Goal: Task Accomplishment & Management: Manage account settings

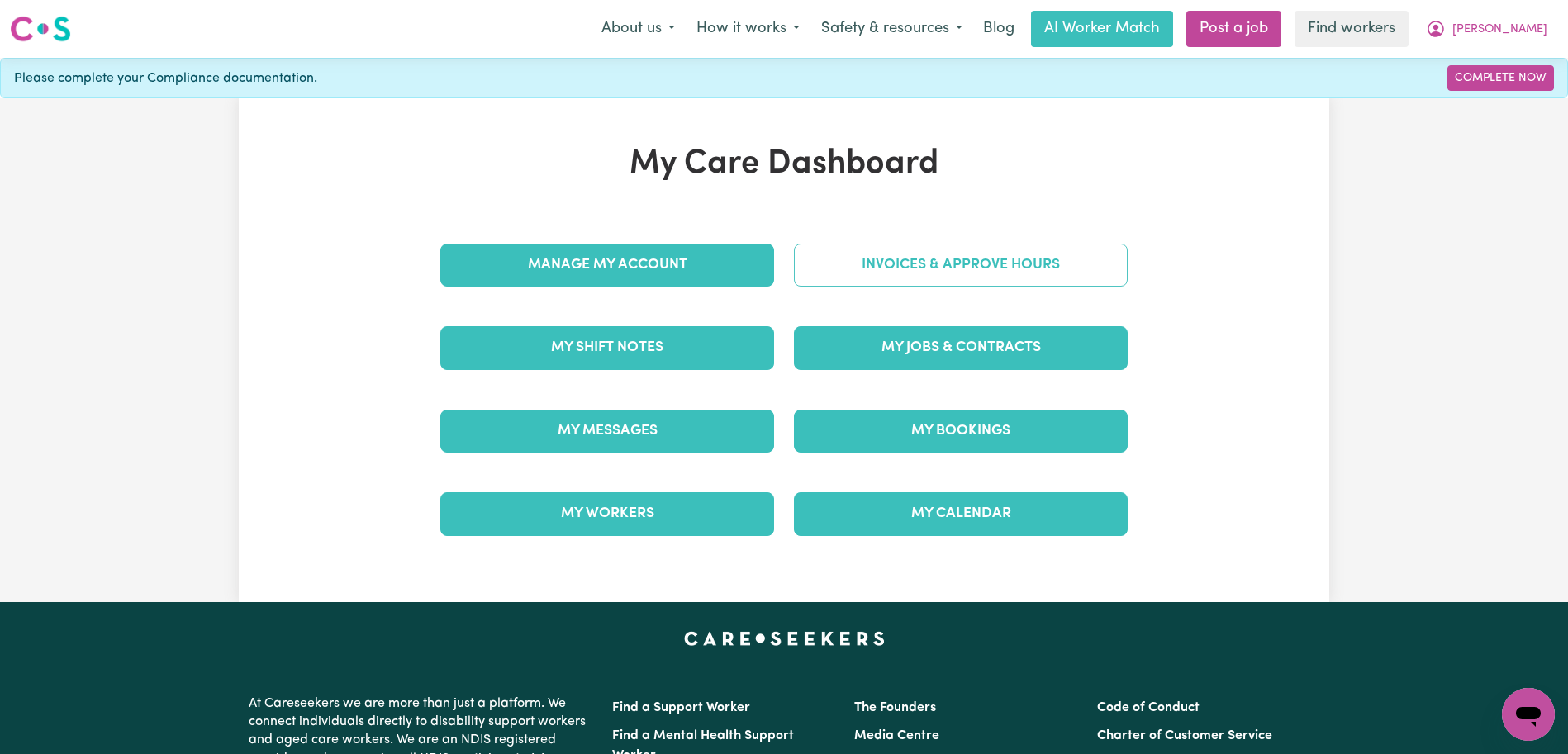
click at [1019, 252] on link "Invoices & Approve Hours" at bounding box center [960, 265] width 334 height 43
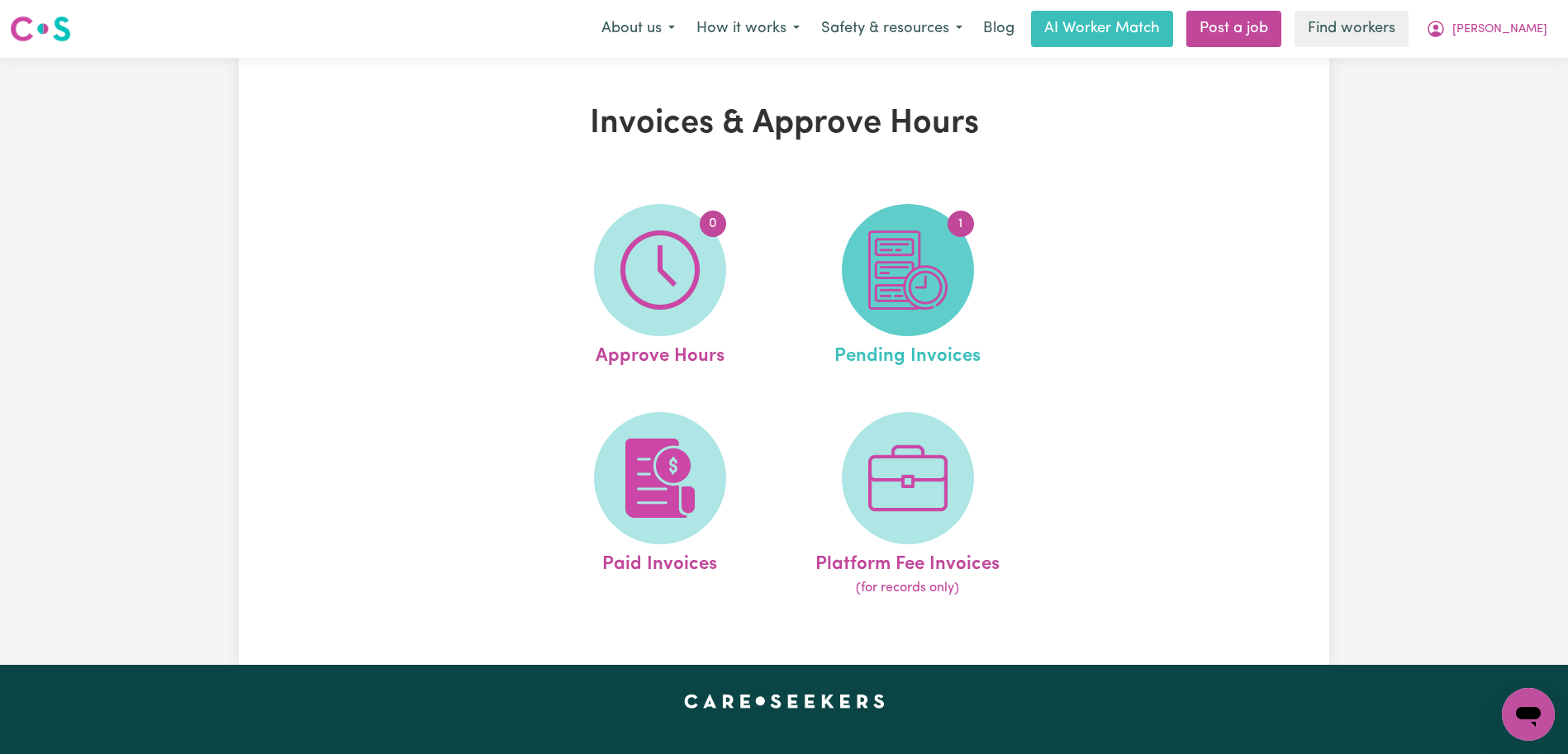
click at [914, 269] on img at bounding box center [907, 270] width 79 height 79
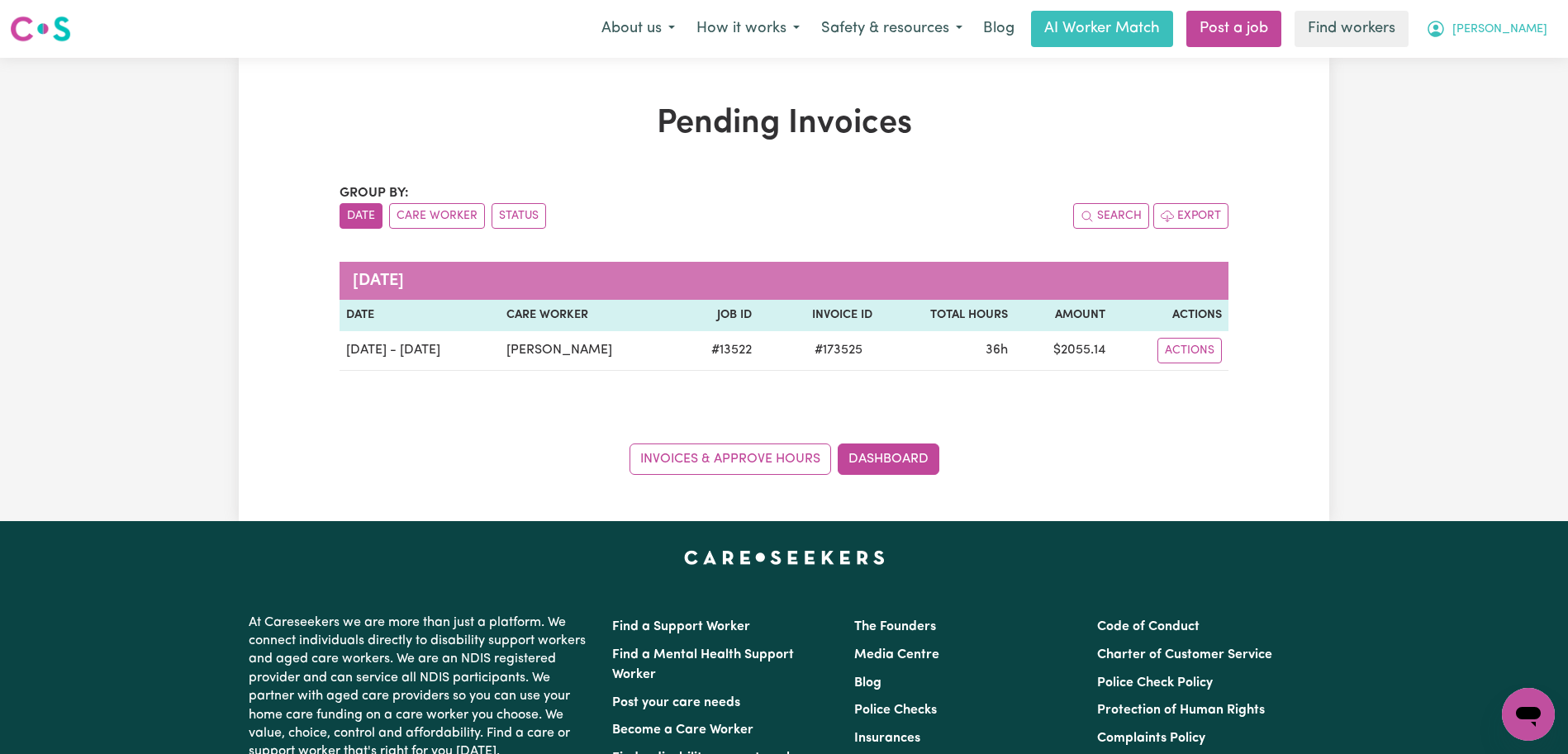
click at [1517, 17] on button "[PERSON_NAME]" at bounding box center [1486, 29] width 143 height 35
click at [1467, 89] on link "Logout" at bounding box center [1491, 94] width 130 height 31
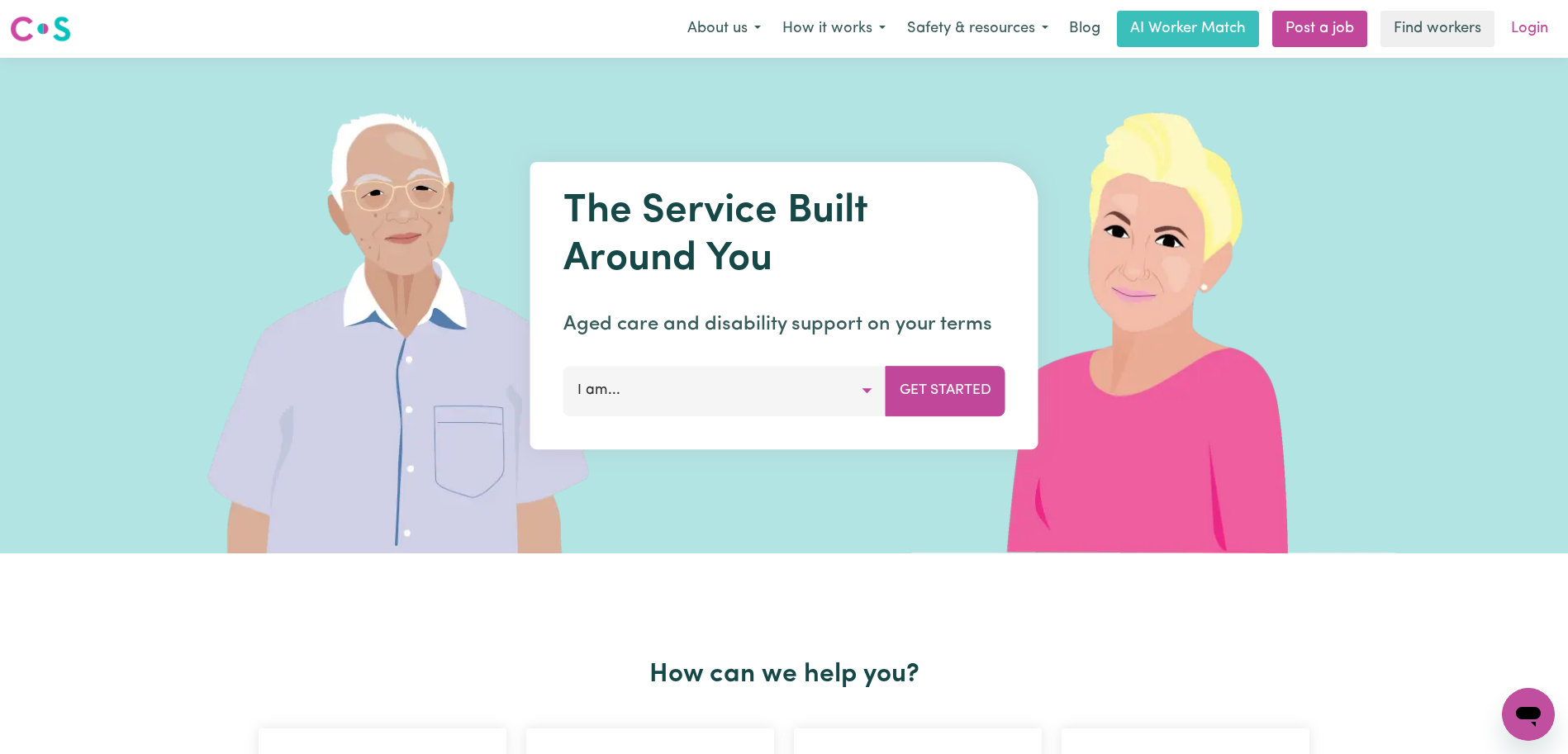
click at [1548, 26] on link "Login" at bounding box center [1530, 29] width 57 height 37
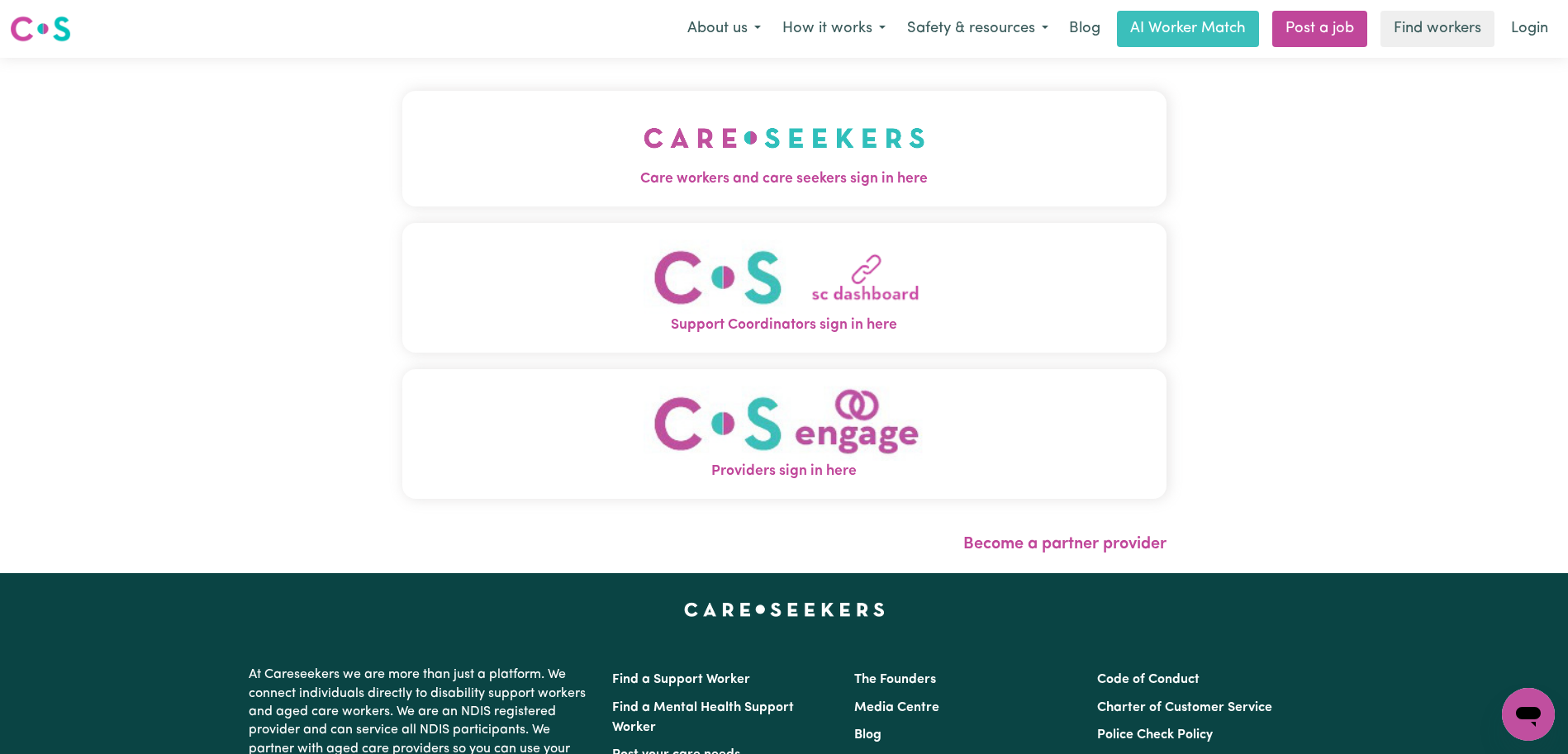
click at [841, 178] on span "Care workers and care seekers sign in here" at bounding box center [784, 179] width 764 height 21
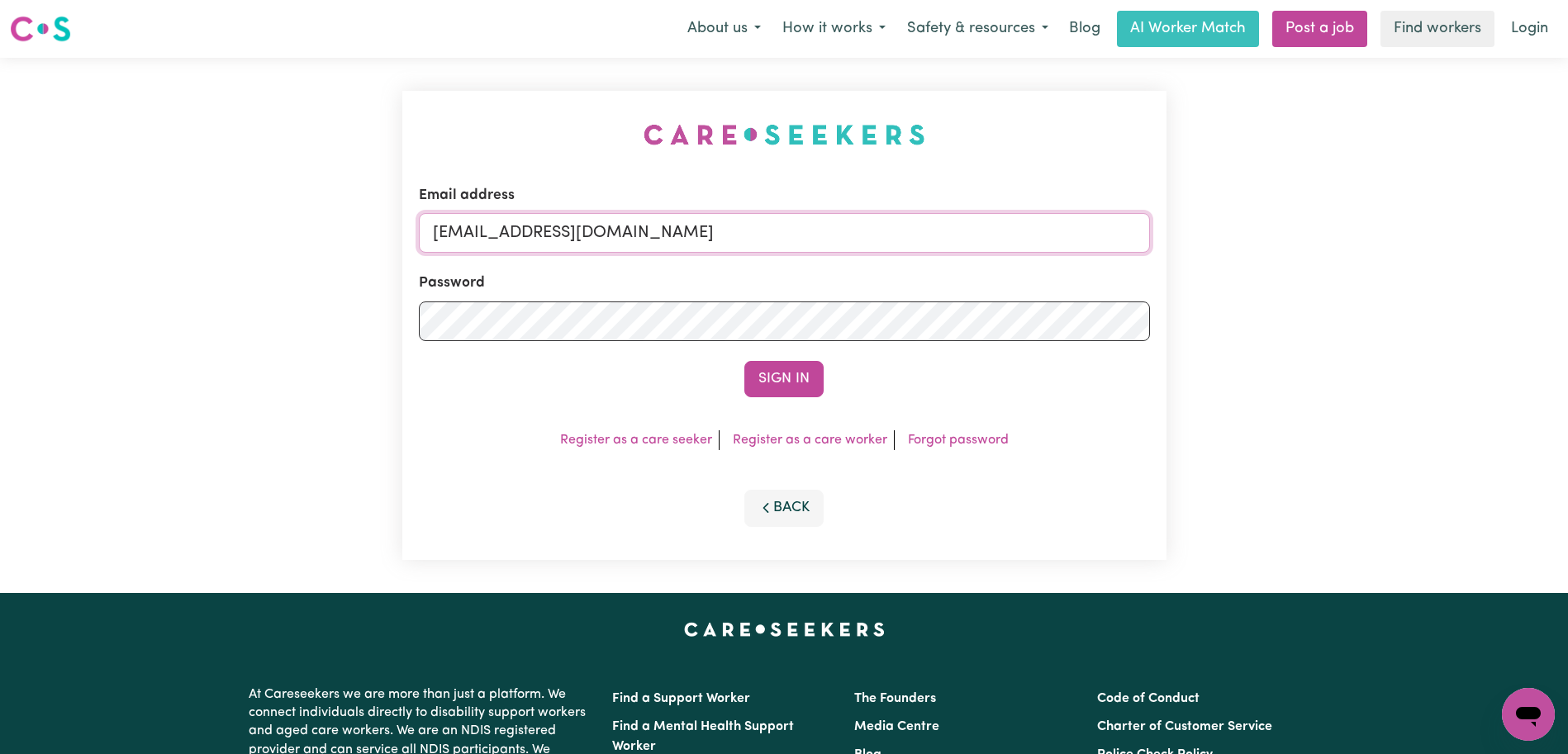
drag, startPoint x: 1036, startPoint y: 241, endPoint x: 519, endPoint y: 237, distance: 517.0
click at [519, 237] on input "[EMAIL_ADDRESS][DOMAIN_NAME]" at bounding box center [784, 233] width 731 height 40
paste input "OhannesJeankoulianYACH"
type input "[EMAIL_ADDRESS][DOMAIN_NAME]"
click at [744, 361] on button "Sign In" at bounding box center [783, 379] width 79 height 37
